Goal: Find specific page/section: Find specific page/section

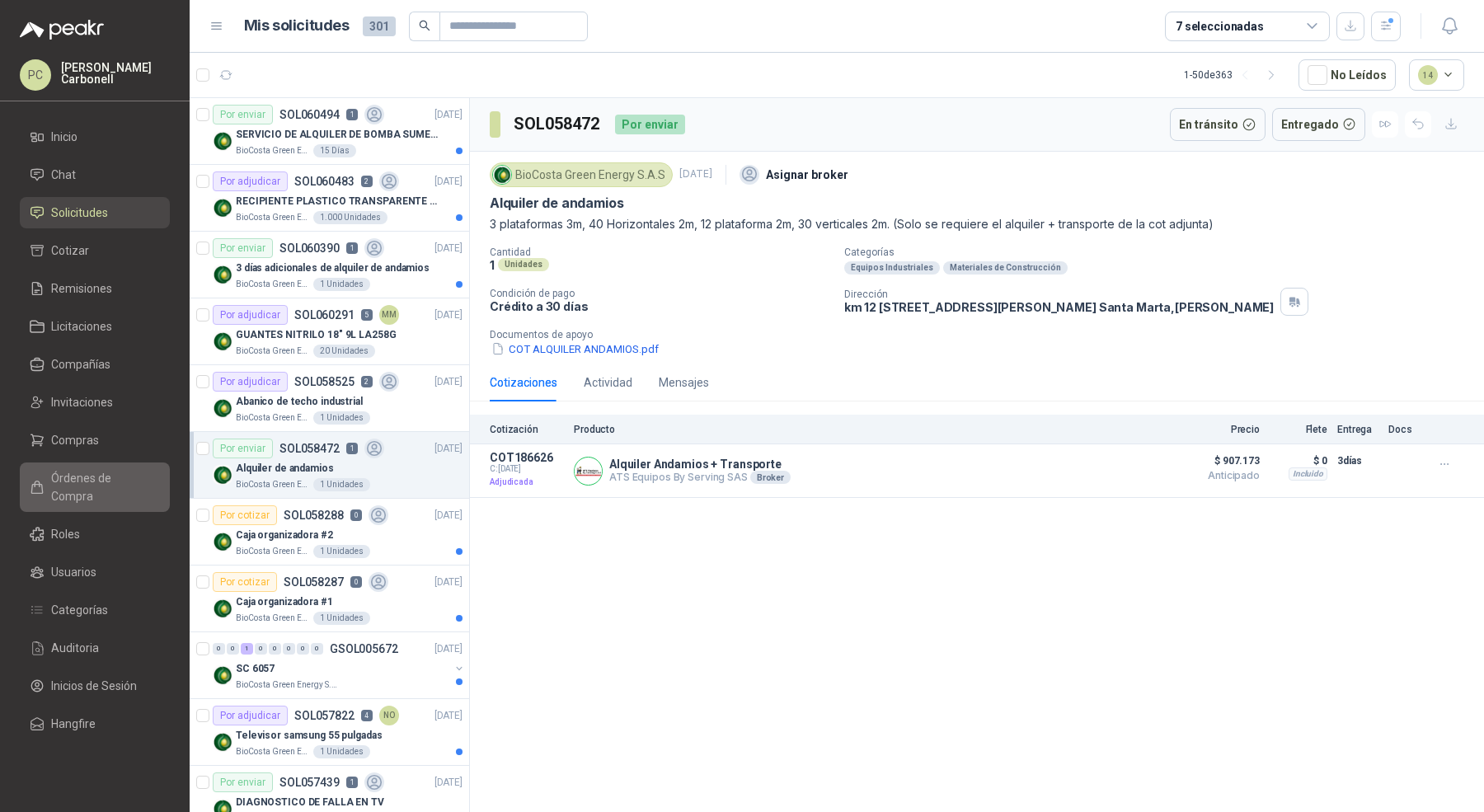
scroll to position [1502, 0]
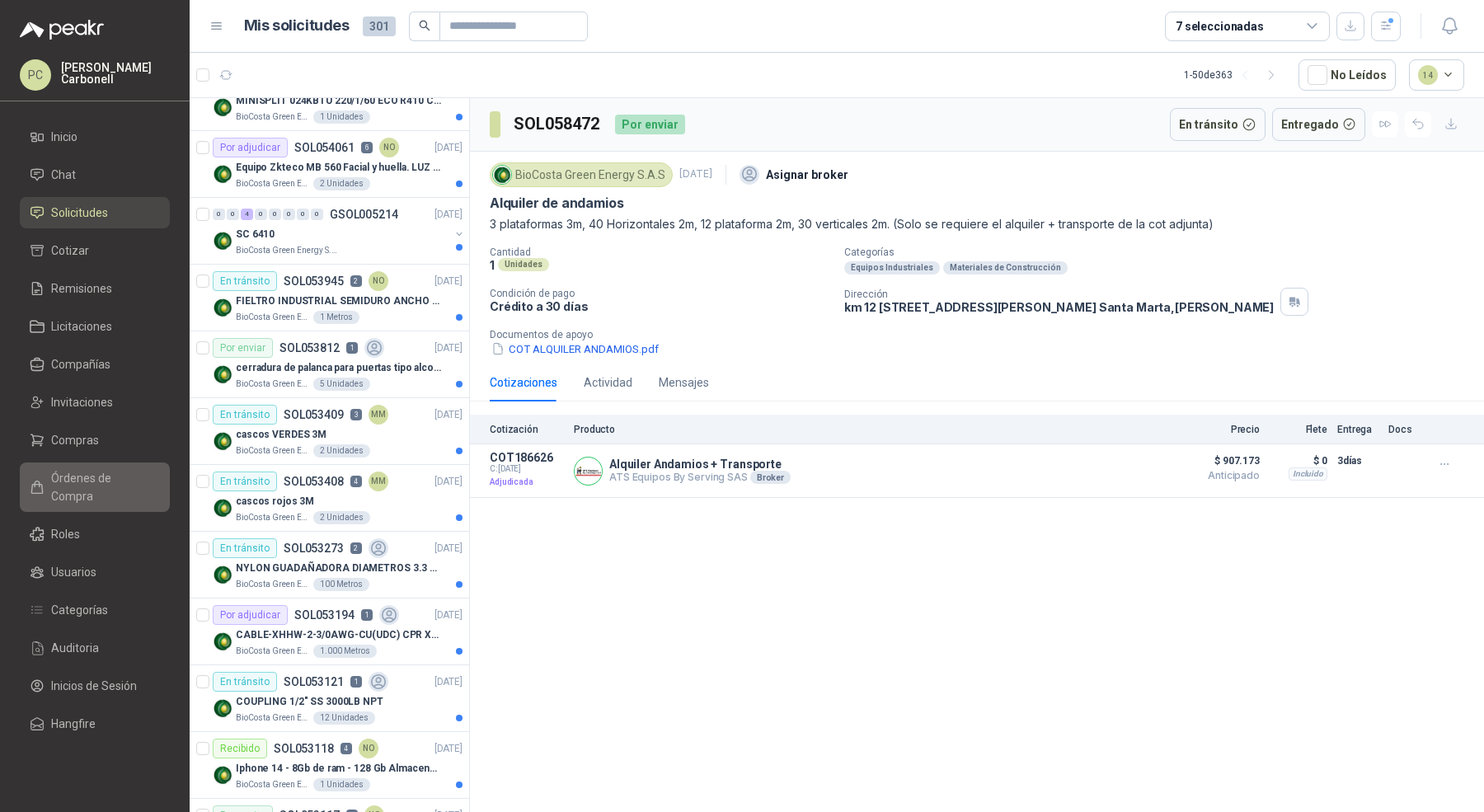
click at [125, 471] on span "Órdenes de Compra" at bounding box center [103, 487] width 103 height 37
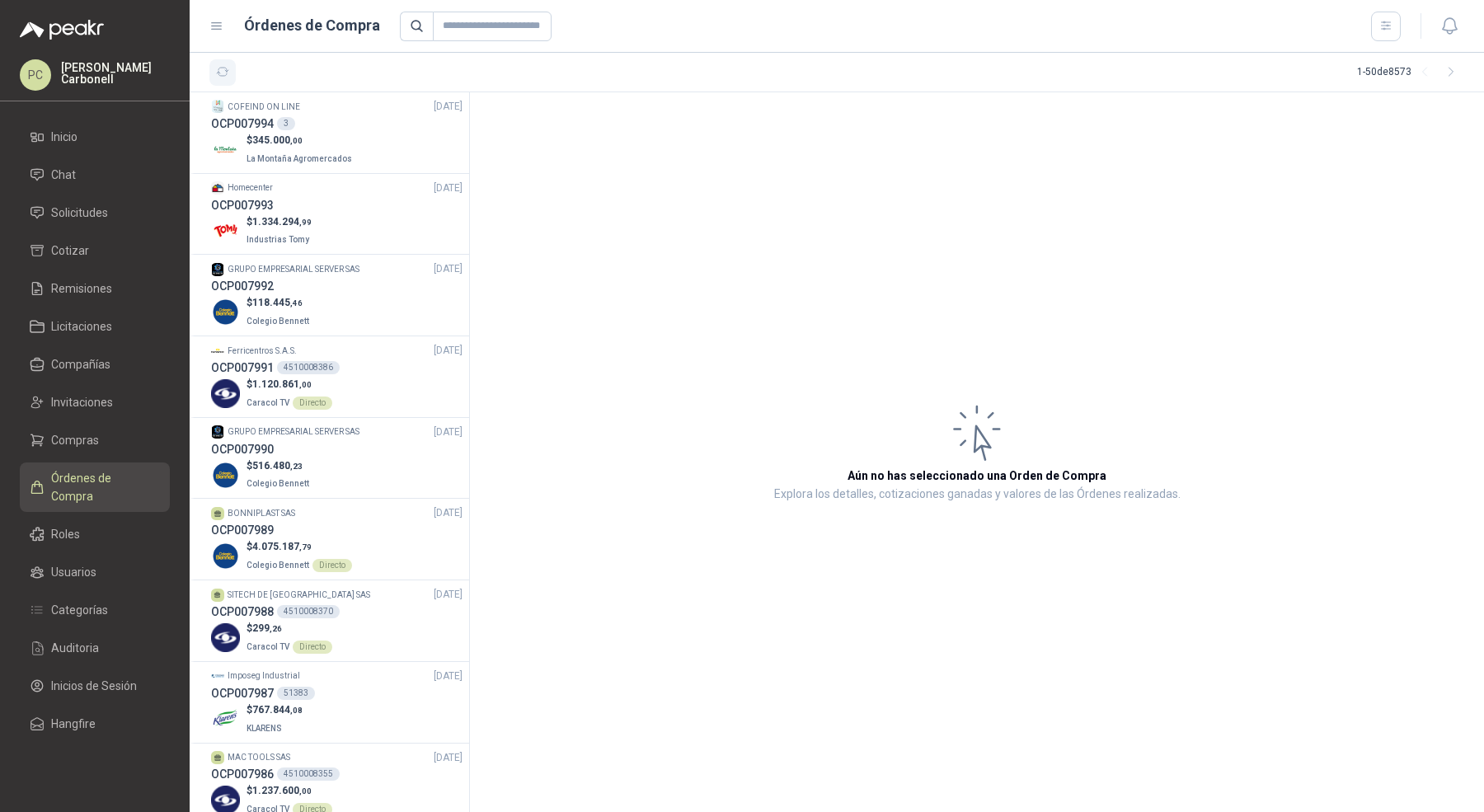
click at [222, 65] on icon "button" at bounding box center [223, 72] width 14 height 14
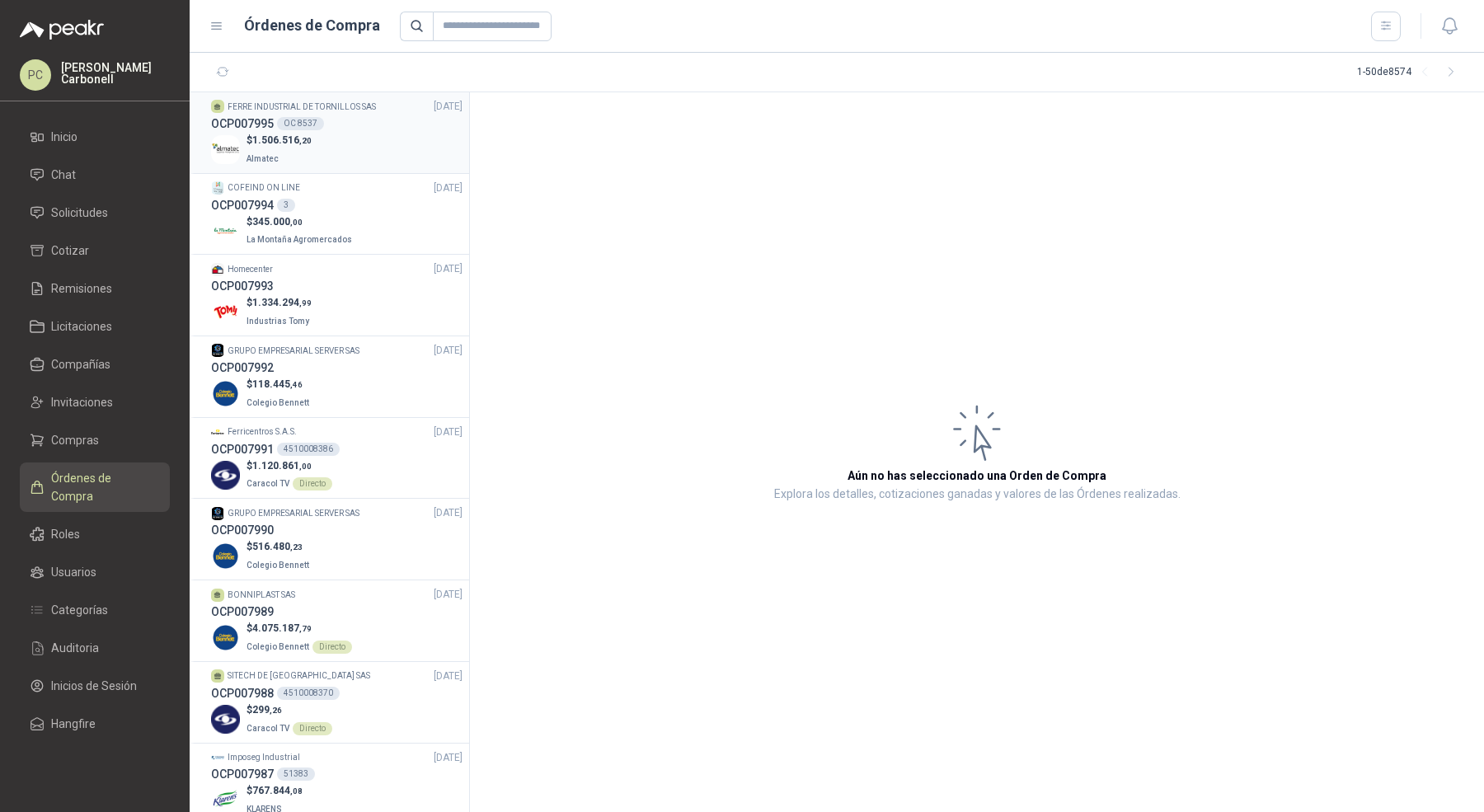
click at [291, 154] on p "Almatec" at bounding box center [279, 157] width 66 height 18
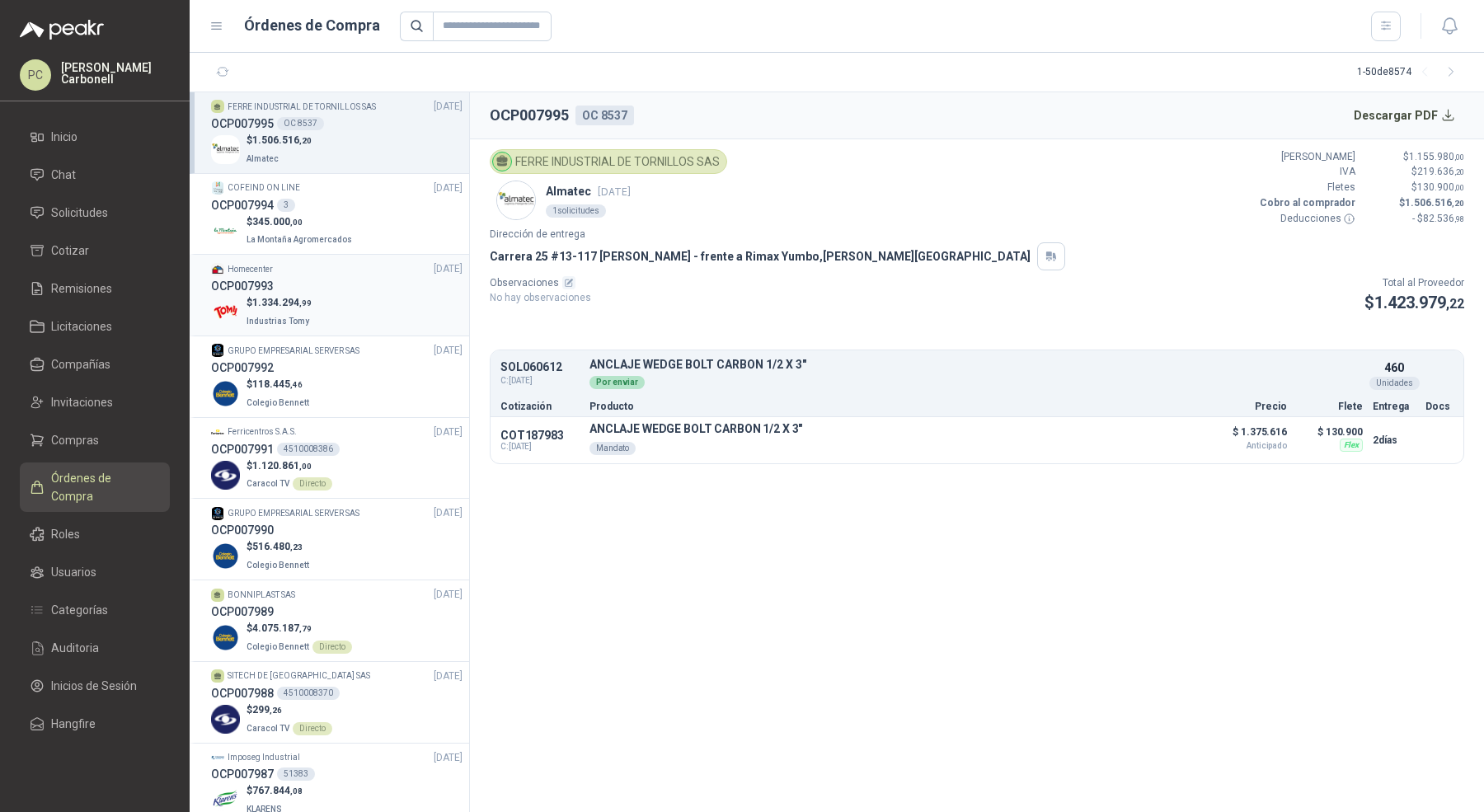
click at [335, 314] on div "$ 1.334.294 ,99 Industrias Tomy" at bounding box center [337, 312] width 252 height 34
